Goal: Communication & Community: Answer question/provide support

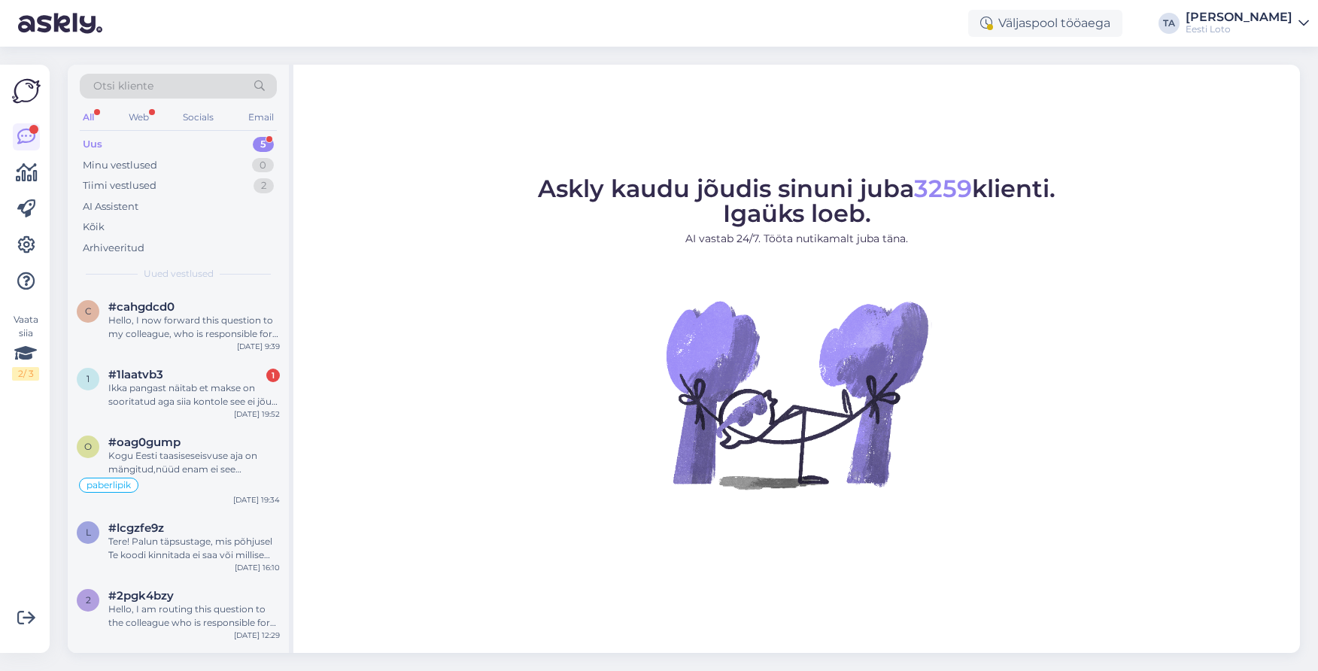
click at [96, 144] on div "Uus" at bounding box center [93, 144] width 20 height 15
click at [183, 326] on div "Hello, I now forward this question to my colleague, who is responsible for this…" at bounding box center [193, 327] width 171 height 27
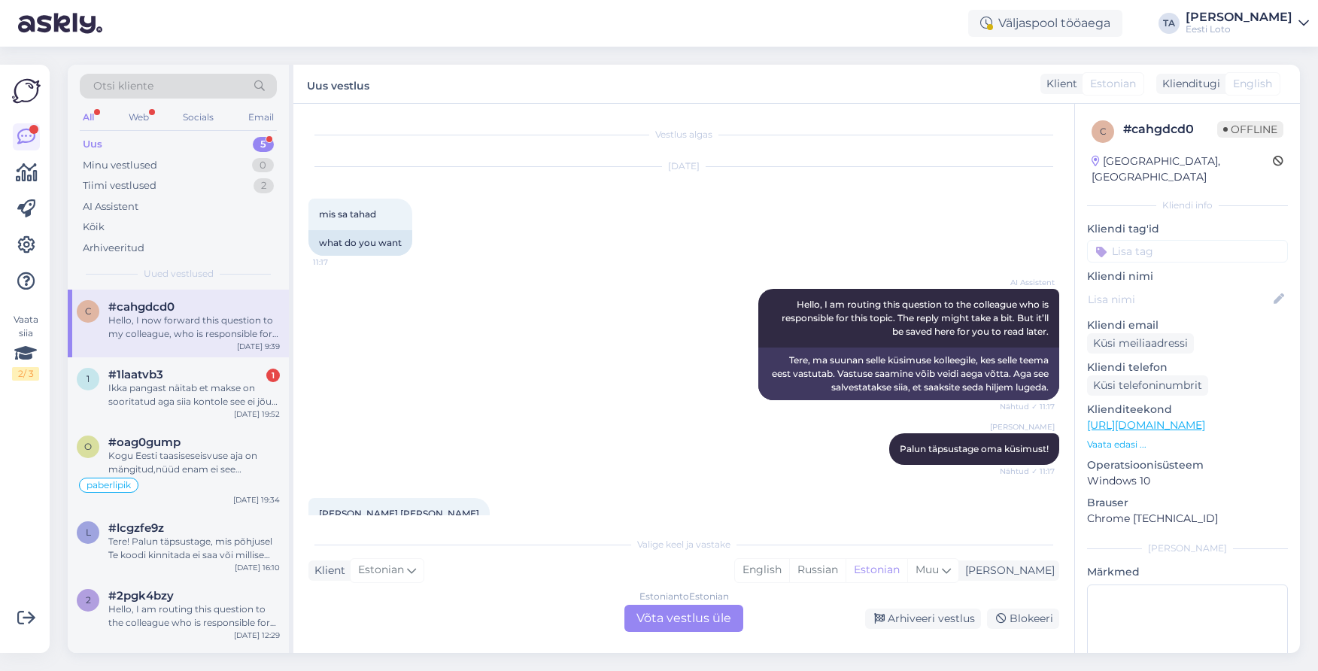
scroll to position [1051, 0]
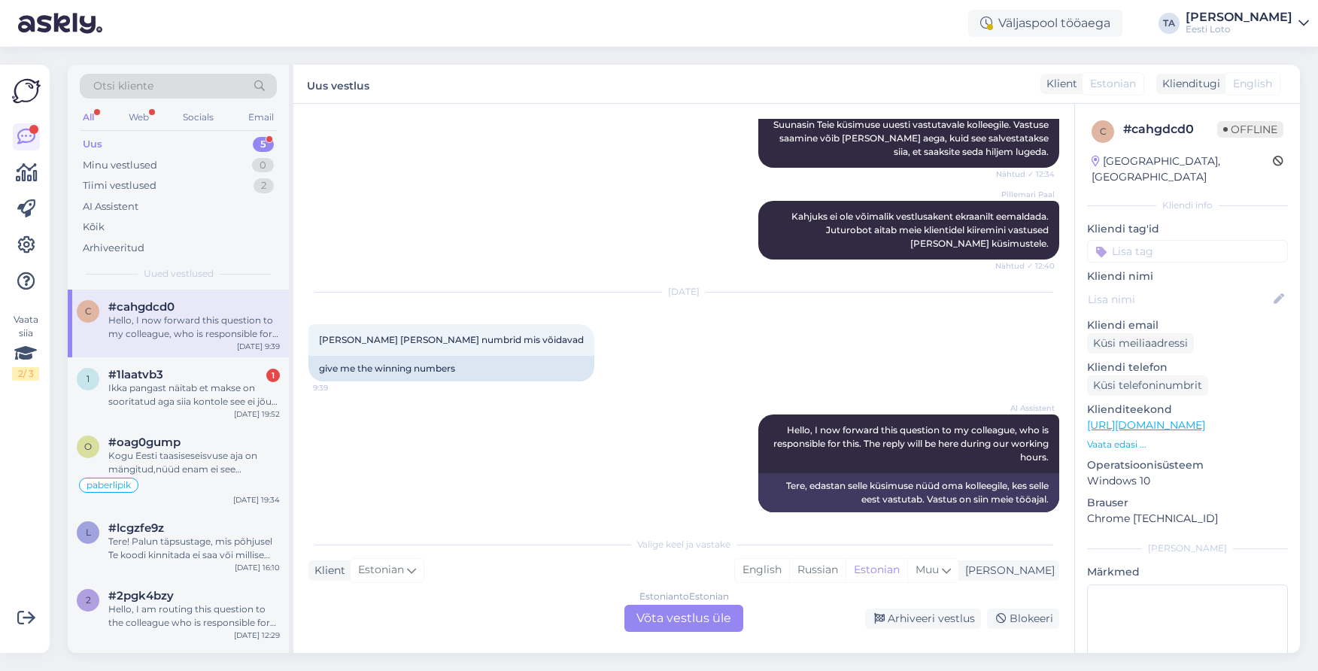
click at [705, 617] on div "Estonian to Estonian Võta vestlus üle" at bounding box center [683, 618] width 119 height 27
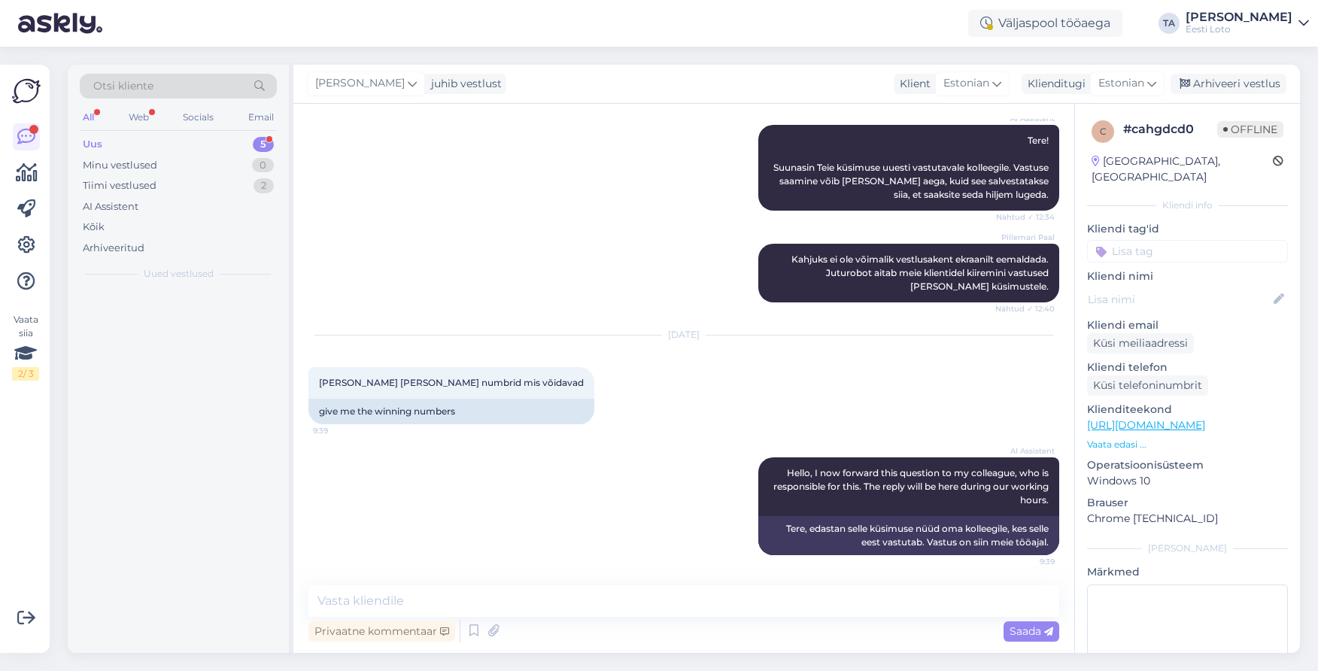
scroll to position [994, 0]
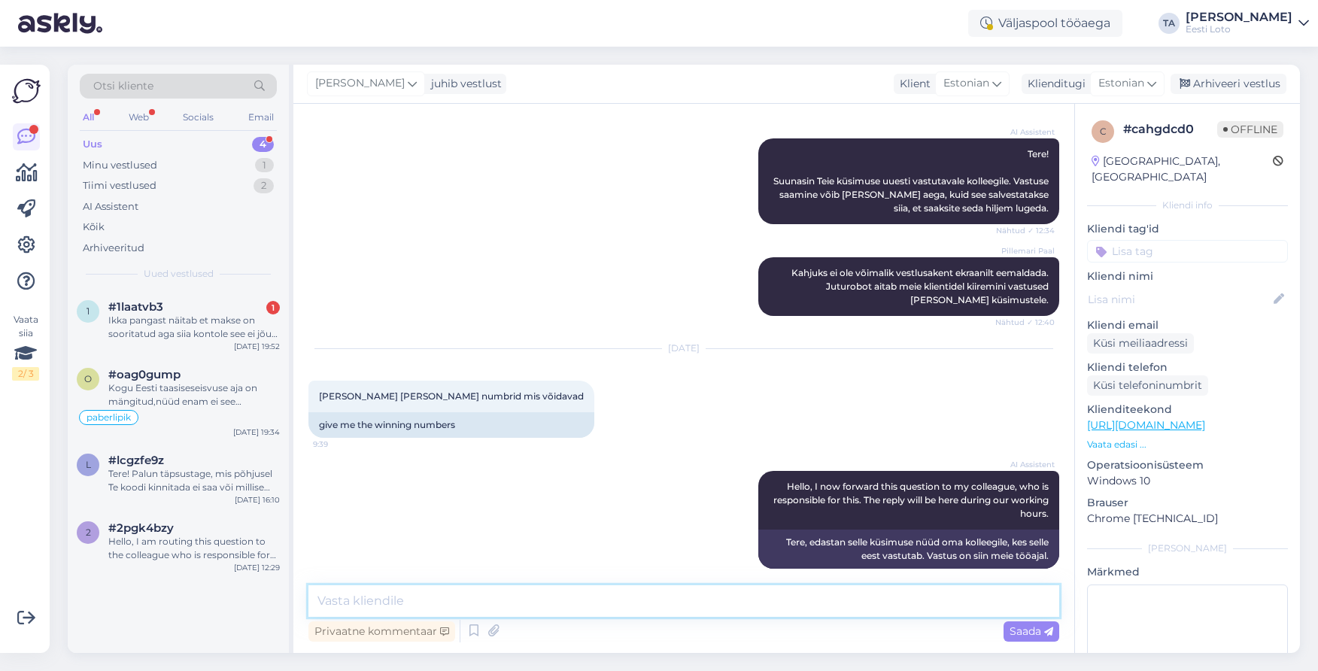
click at [433, 592] on textarea at bounding box center [683, 601] width 751 height 32
type textarea "Tere. Võidunumbrid palume Teil endal valida."
click at [1018, 636] on span "Saada" at bounding box center [1031, 631] width 44 height 14
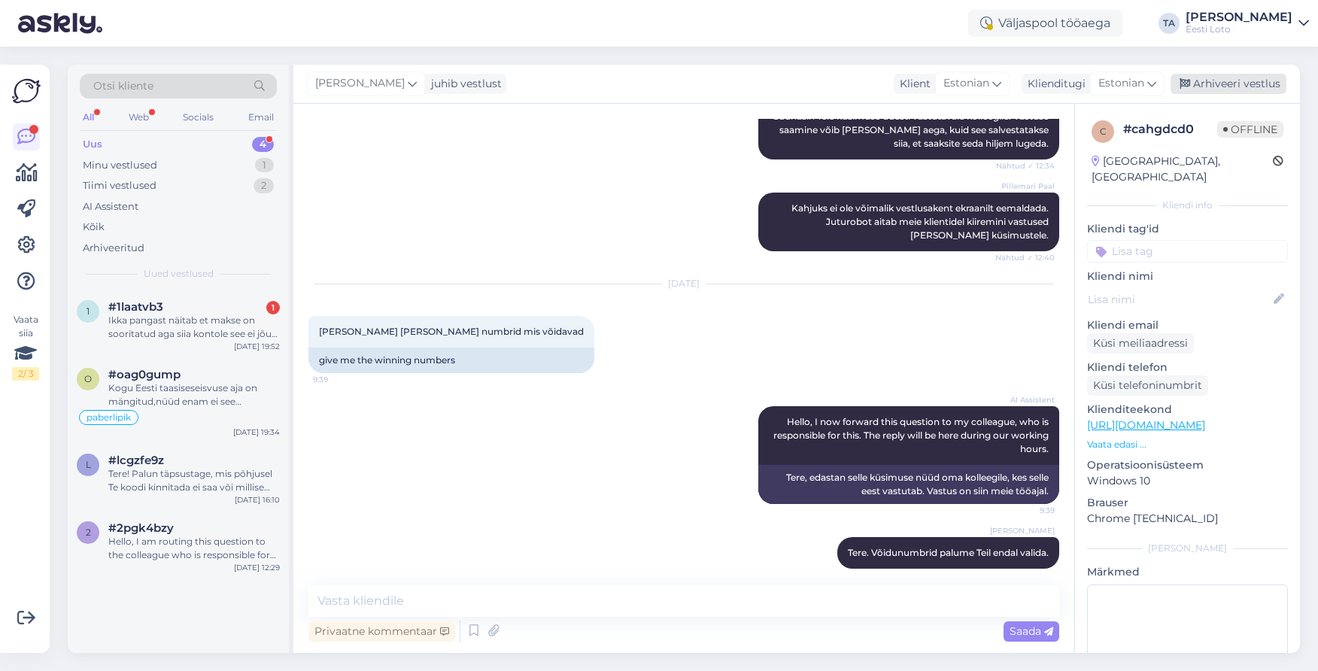
click at [1207, 90] on div "Arhiveeri vestlus" at bounding box center [1228, 84] width 116 height 20
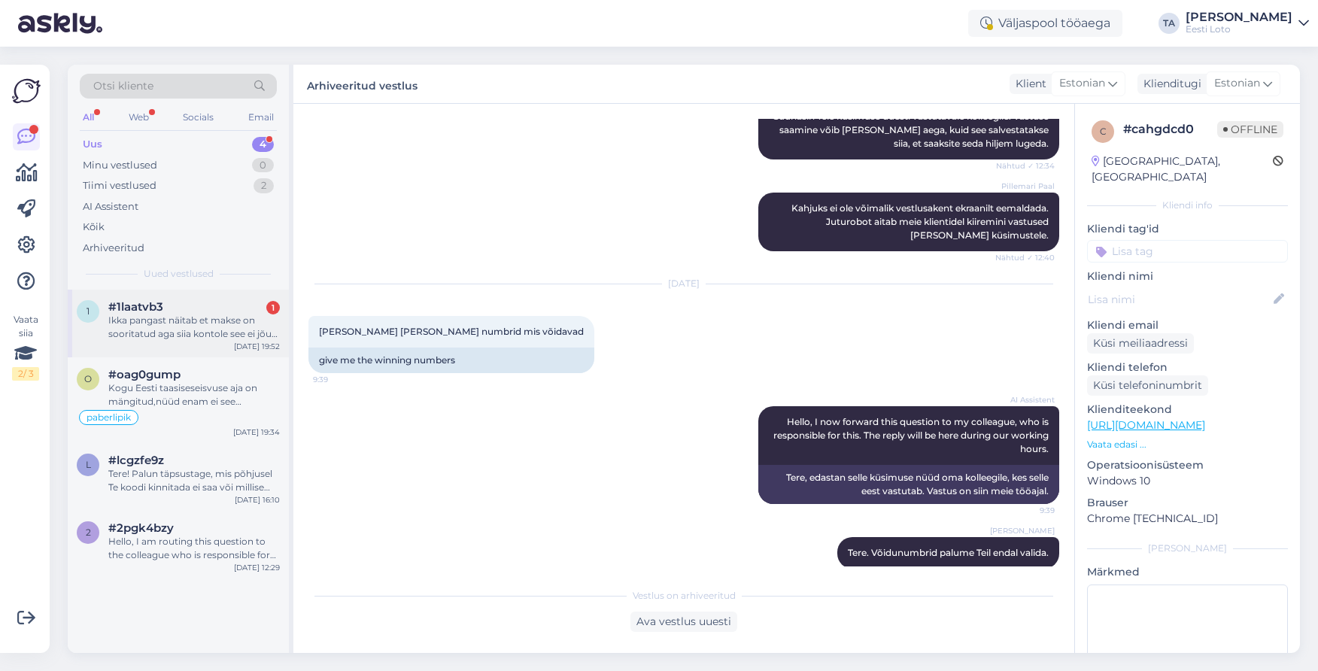
click at [202, 319] on div "Ikka pangast näitab et makse on sooritatud aga siia kontole see ei jõua, kes ko…" at bounding box center [193, 327] width 171 height 27
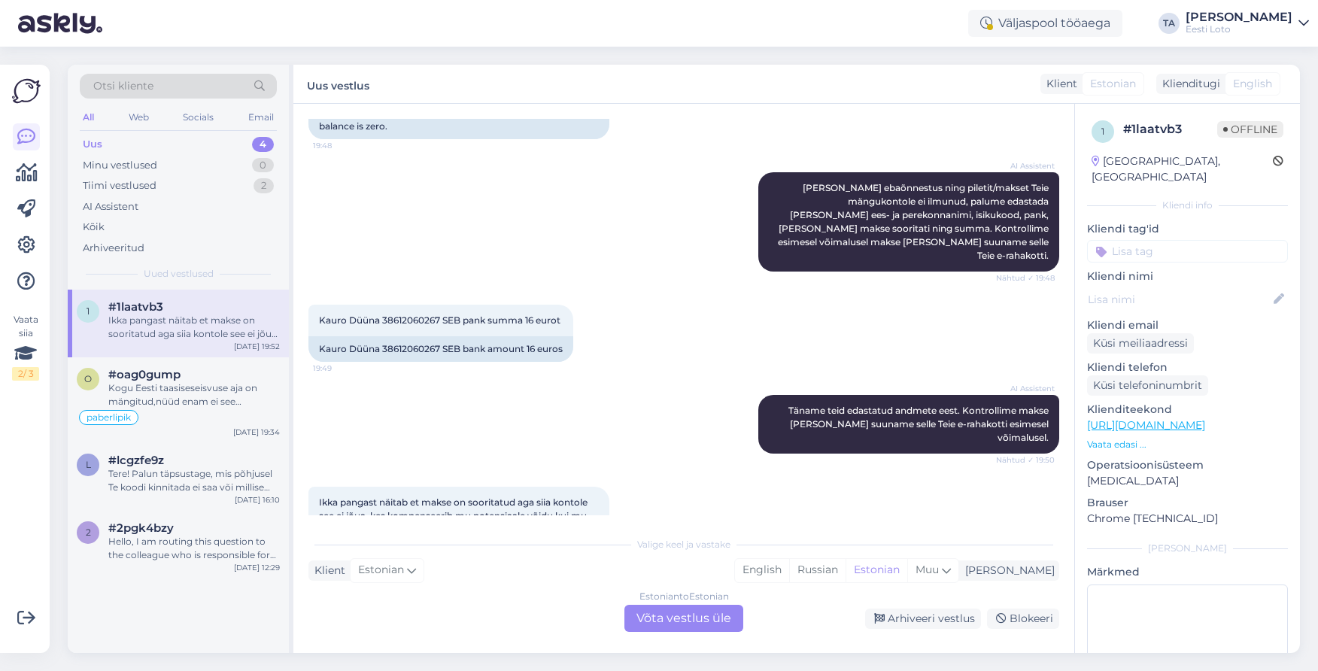
scroll to position [560, 0]
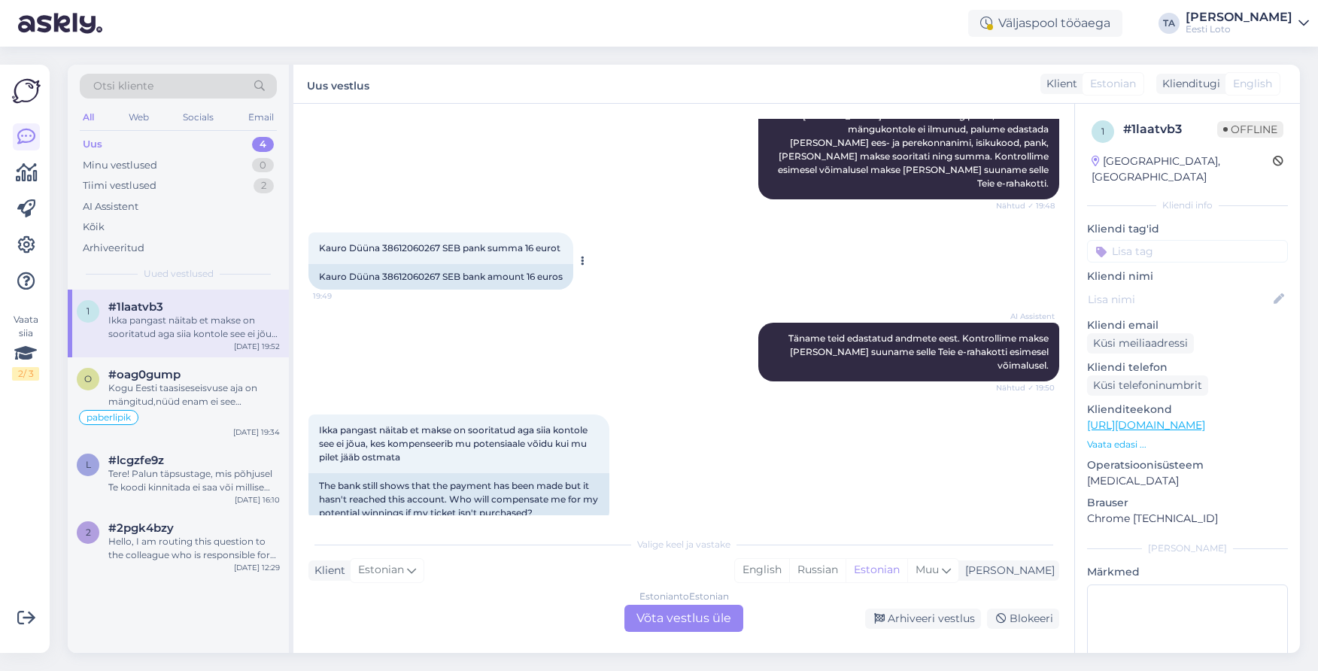
click at [411, 242] on span "Kauro Düüna 38612060267 SEB pank summa 16 eurot" at bounding box center [439, 247] width 241 height 11
copy span "38612060267"
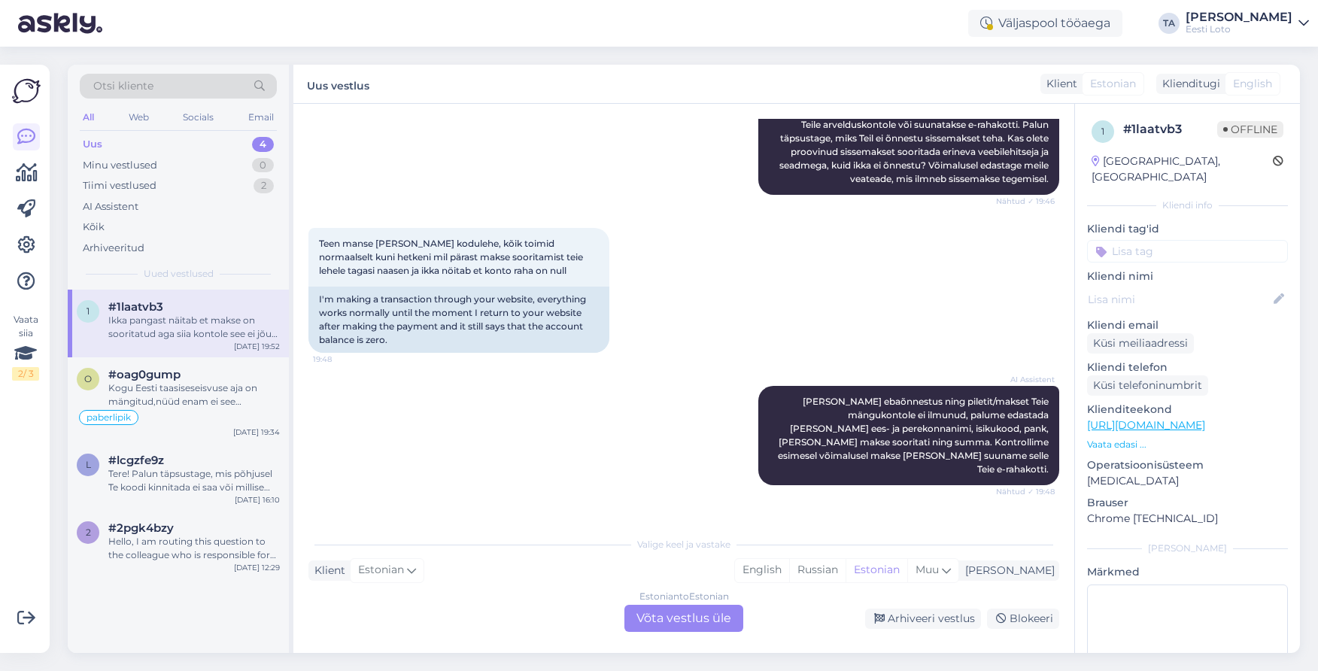
scroll to position [274, 0]
click at [684, 617] on div "Estonian to Estonian Võta vestlus üle" at bounding box center [683, 618] width 119 height 27
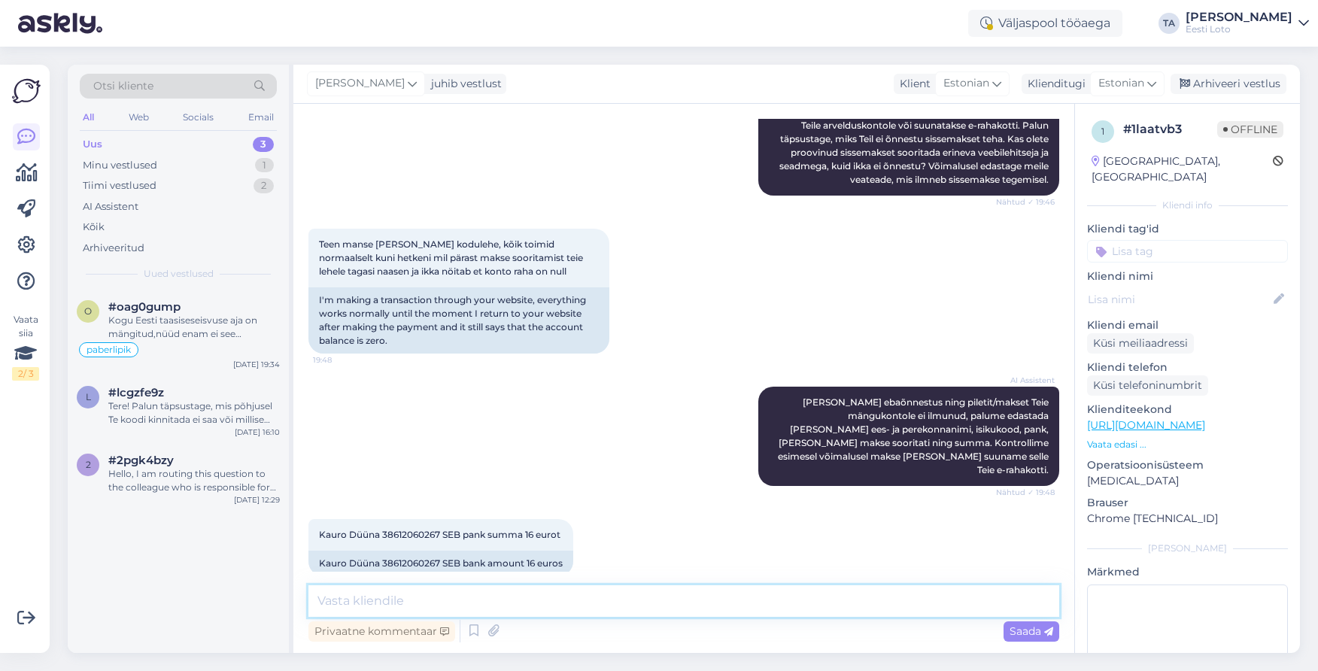
click at [357, 605] on textarea at bounding box center [683, 601] width 751 height 32
paste textarea "Teise isiku pangakontolt sissemakset ei ole võimalik teha ja see tagastatakse a…"
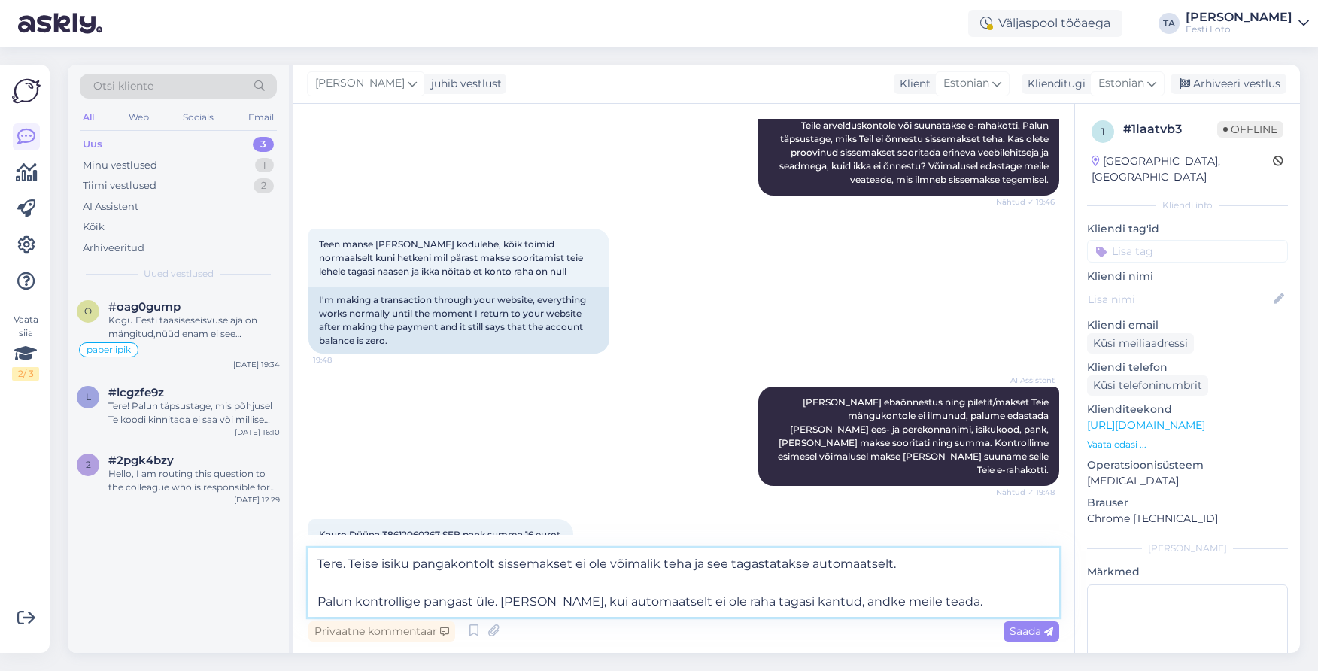
type textarea "Tere. Teise isiku pangakontolt sissemakset ei ole võimalik teha ja see tagastat…"
click at [1184, 240] on input at bounding box center [1187, 251] width 201 height 23
type input "ülekan"
click at [1198, 288] on span "Ülekanne" at bounding box center [1187, 292] width 43 height 9
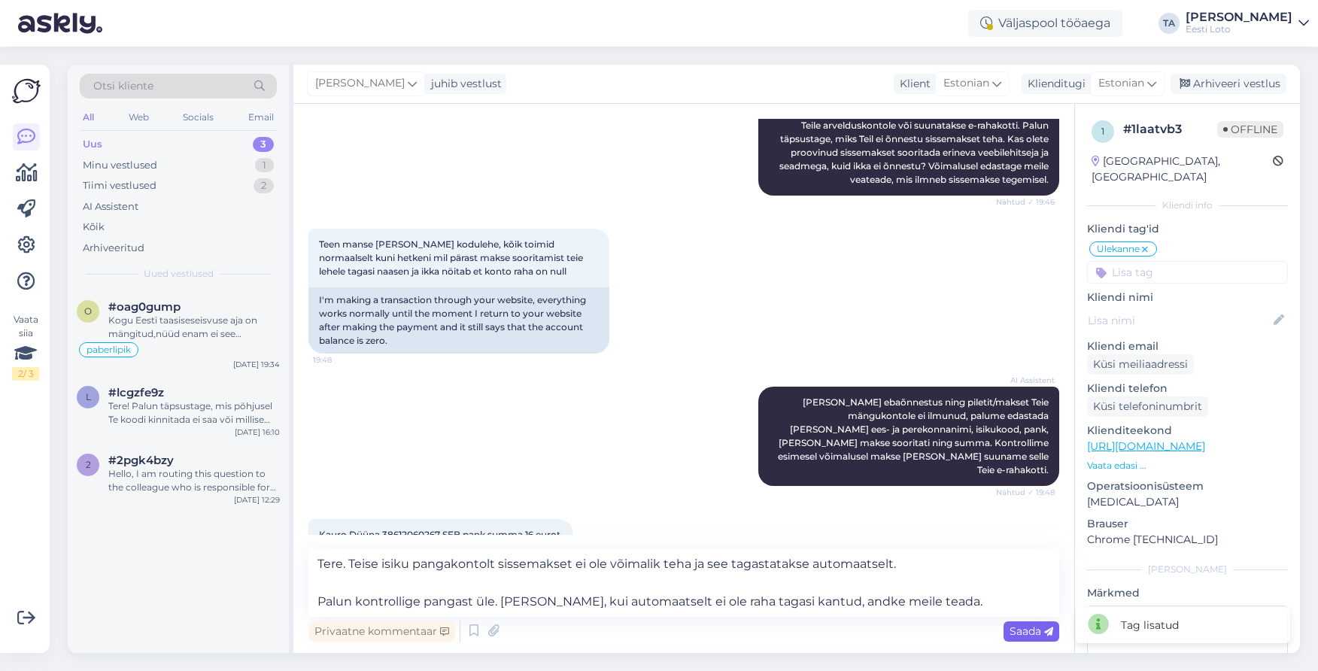
click at [1024, 635] on span "Saada" at bounding box center [1031, 631] width 44 height 14
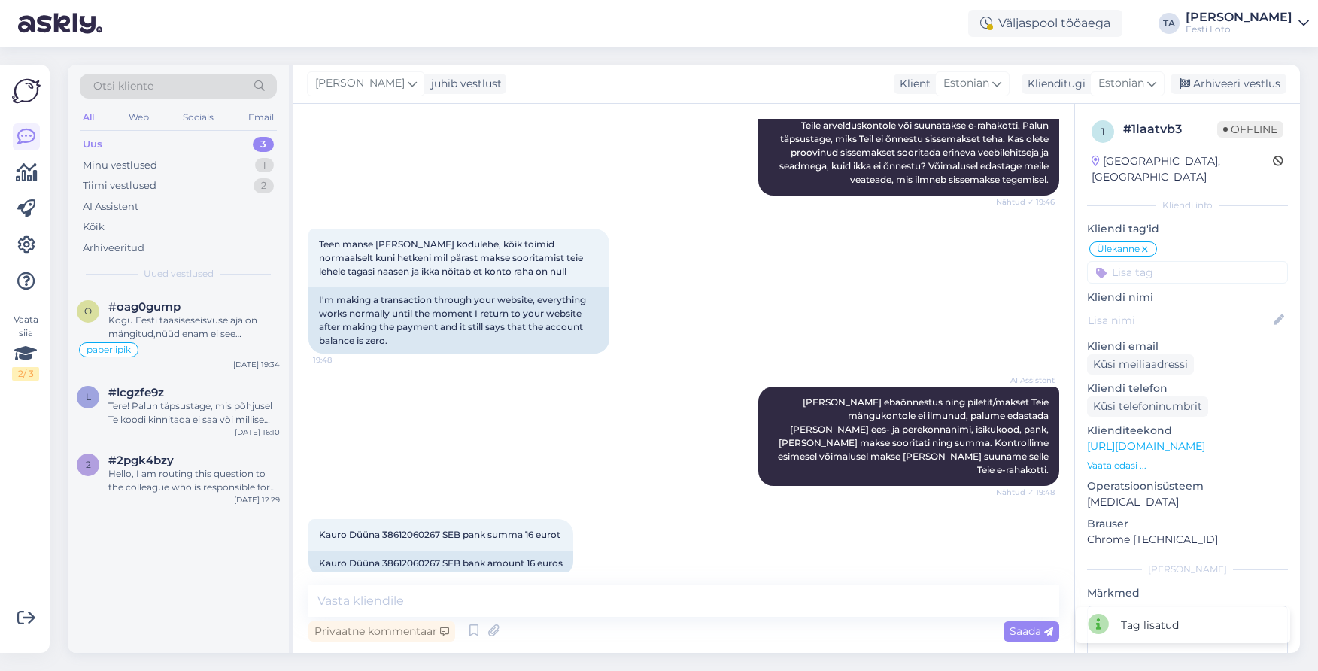
scroll to position [654, 0]
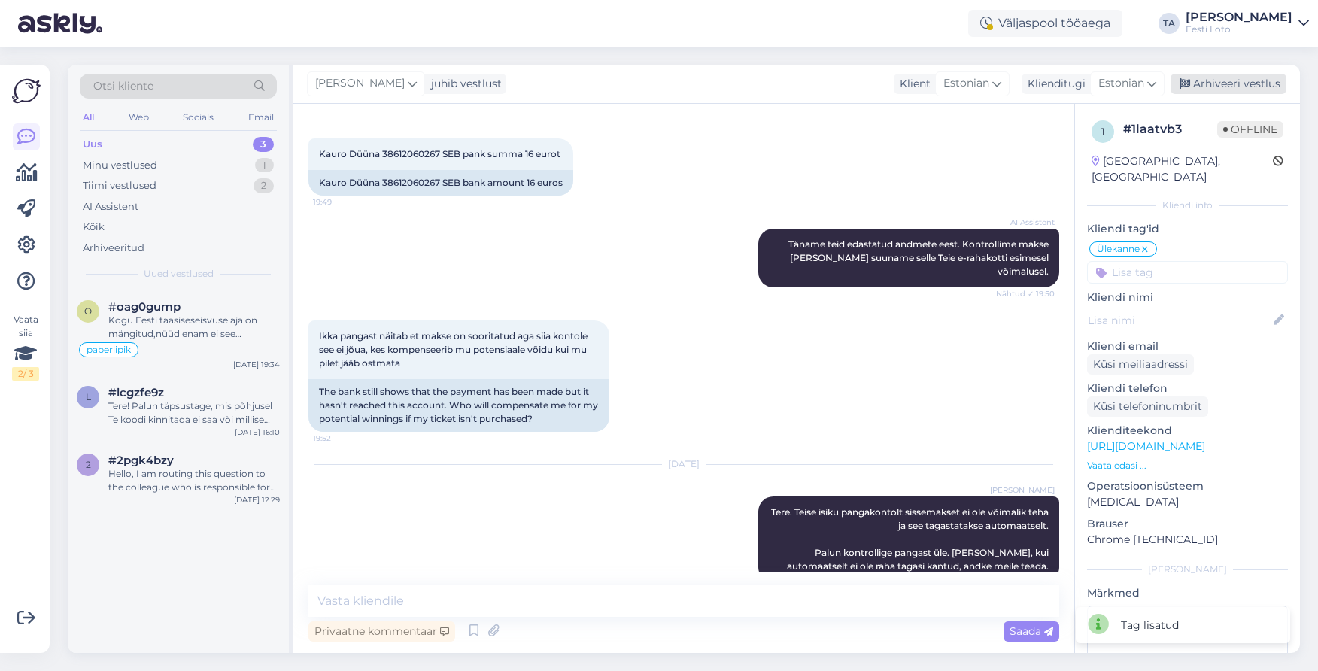
click at [1206, 81] on div "Arhiveeri vestlus" at bounding box center [1228, 84] width 116 height 20
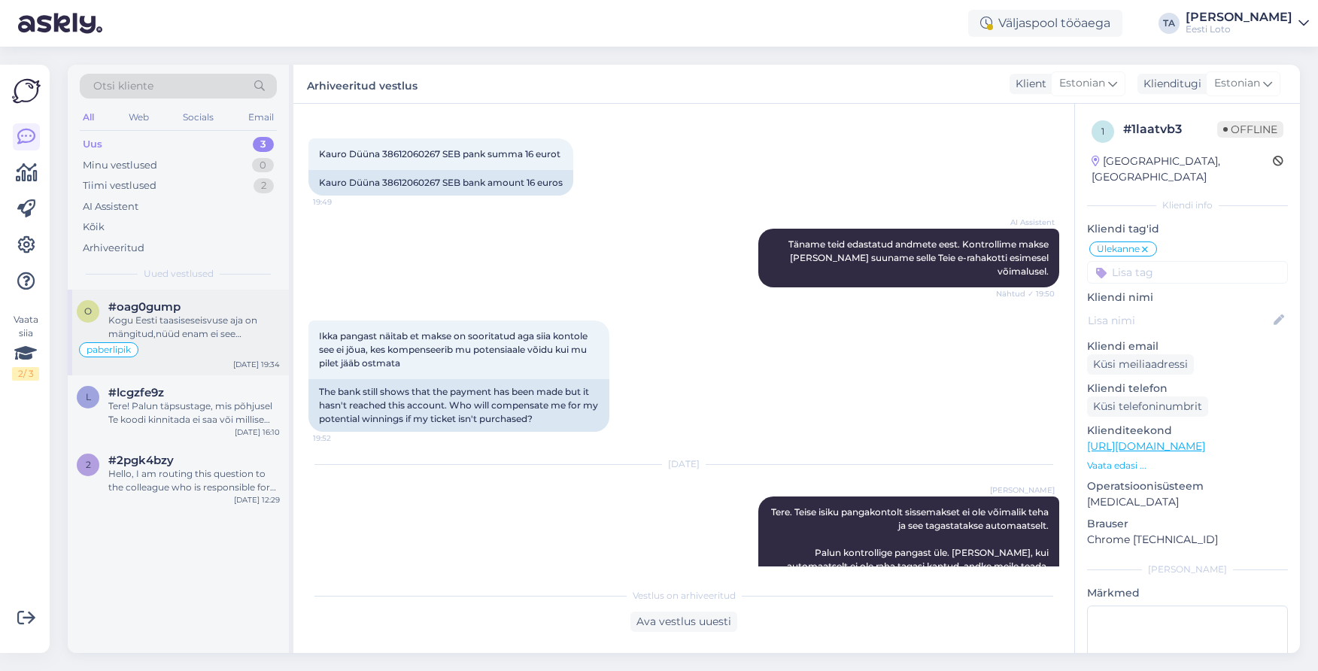
click at [158, 314] on div "Kogu Eesti taasiseseisvuse aja on mängitud,nüüd enam ei see vanemad inimesed ,t…" at bounding box center [193, 327] width 171 height 27
